Goal: Information Seeking & Learning: Find specific fact

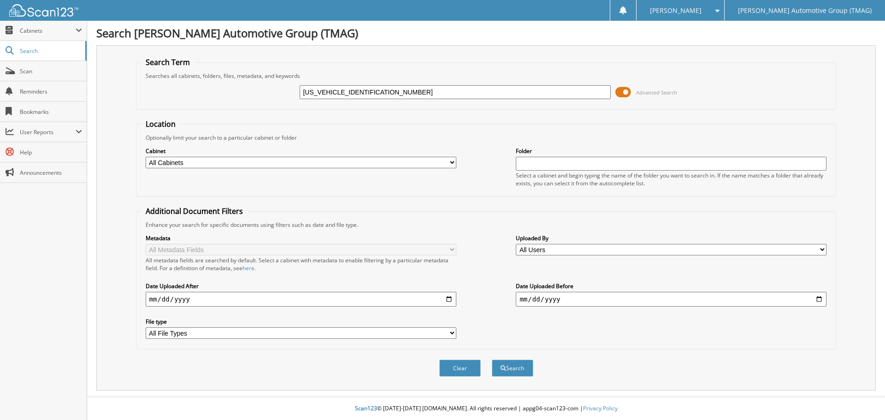
type input "1FT8W2BT6MED20811"
click at [492, 360] on button "Search" at bounding box center [512, 368] width 41 height 17
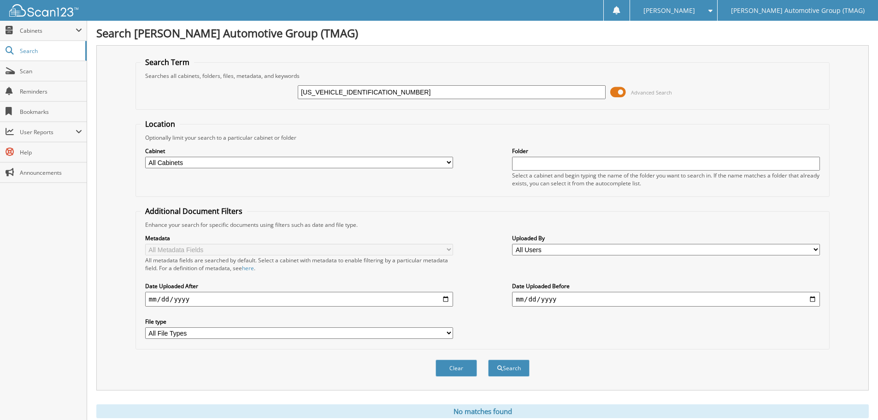
click at [620, 92] on span at bounding box center [618, 92] width 16 height 14
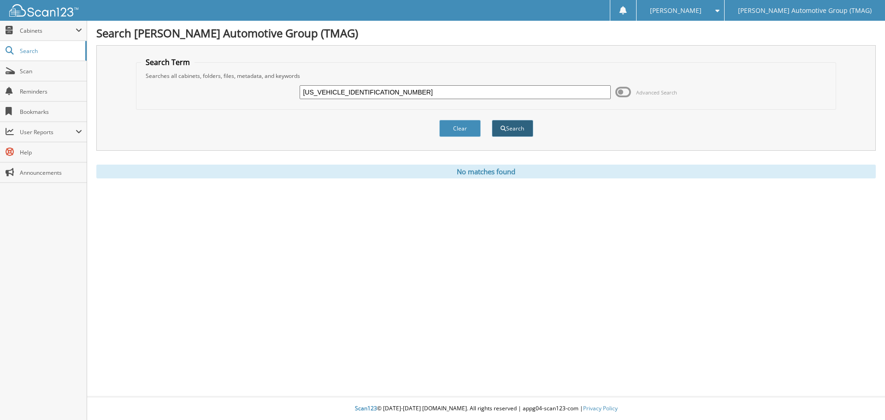
click at [504, 132] on button "Search" at bounding box center [512, 128] width 41 height 17
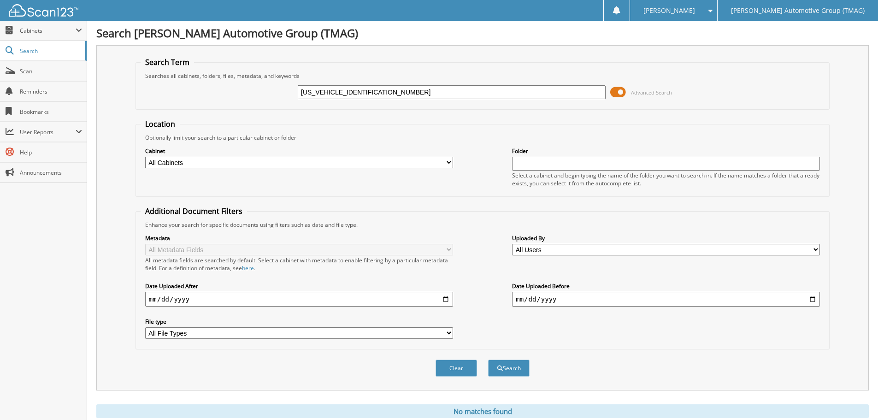
drag, startPoint x: 372, startPoint y: 92, endPoint x: 221, endPoint y: 81, distance: 150.6
click at [221, 81] on div "1FT8W2BT6MED20811 Advanced Search" at bounding box center [483, 92] width 684 height 25
paste input "[US_VEHICLE_IDENTIFICATION_NUMBER]"
type input "[US_VEHICLE_IDENTIFICATION_NUMBER]"
click at [488, 360] on button "Search" at bounding box center [508, 368] width 41 height 17
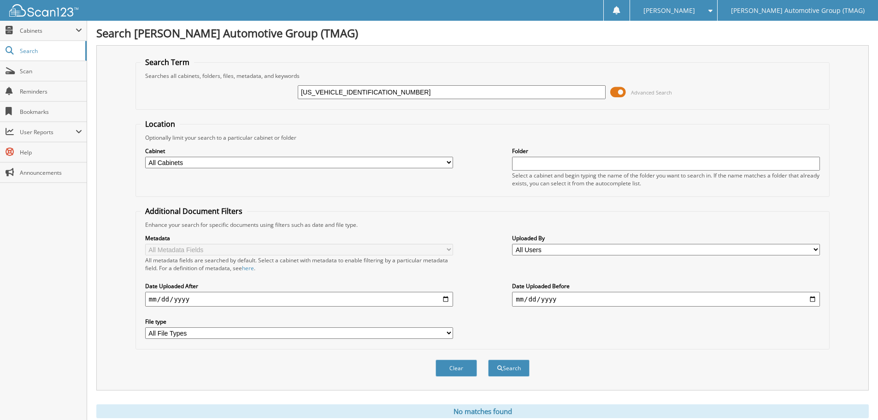
drag, startPoint x: 385, startPoint y: 91, endPoint x: 183, endPoint y: 94, distance: 202.8
click at [183, 94] on div "[US_VEHICLE_IDENTIFICATION_NUMBER] Advanced Search" at bounding box center [483, 92] width 684 height 25
type input "227399"
click at [488, 360] on button "Search" at bounding box center [508, 368] width 41 height 17
